Goal: Check status: Check status

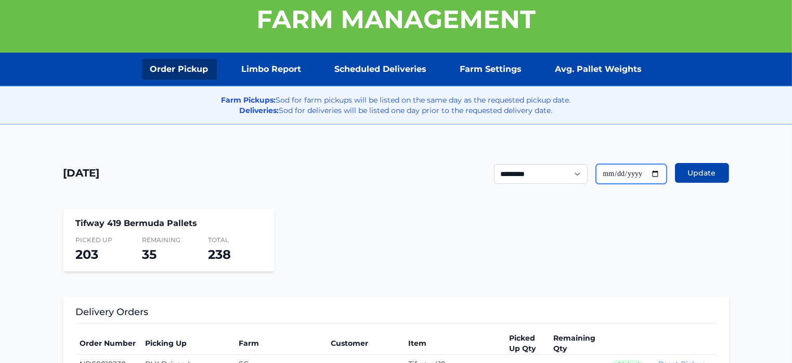
click at [658, 175] on input "**********" at bounding box center [631, 174] width 71 height 20
type input "**********"
click at [688, 174] on button "Update" at bounding box center [702, 173] width 54 height 20
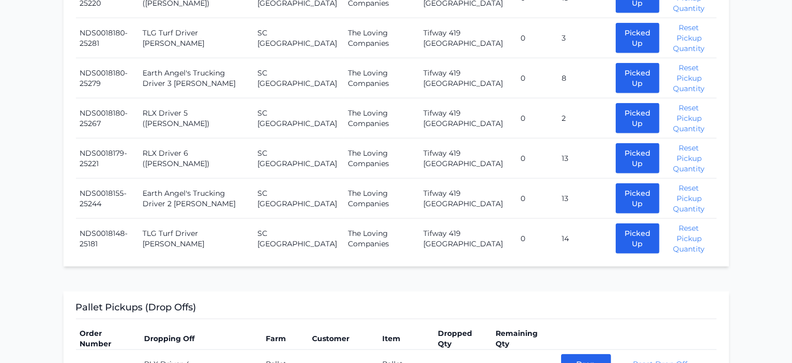
scroll to position [1163, 0]
